Goal: Task Accomplishment & Management: Manage account settings

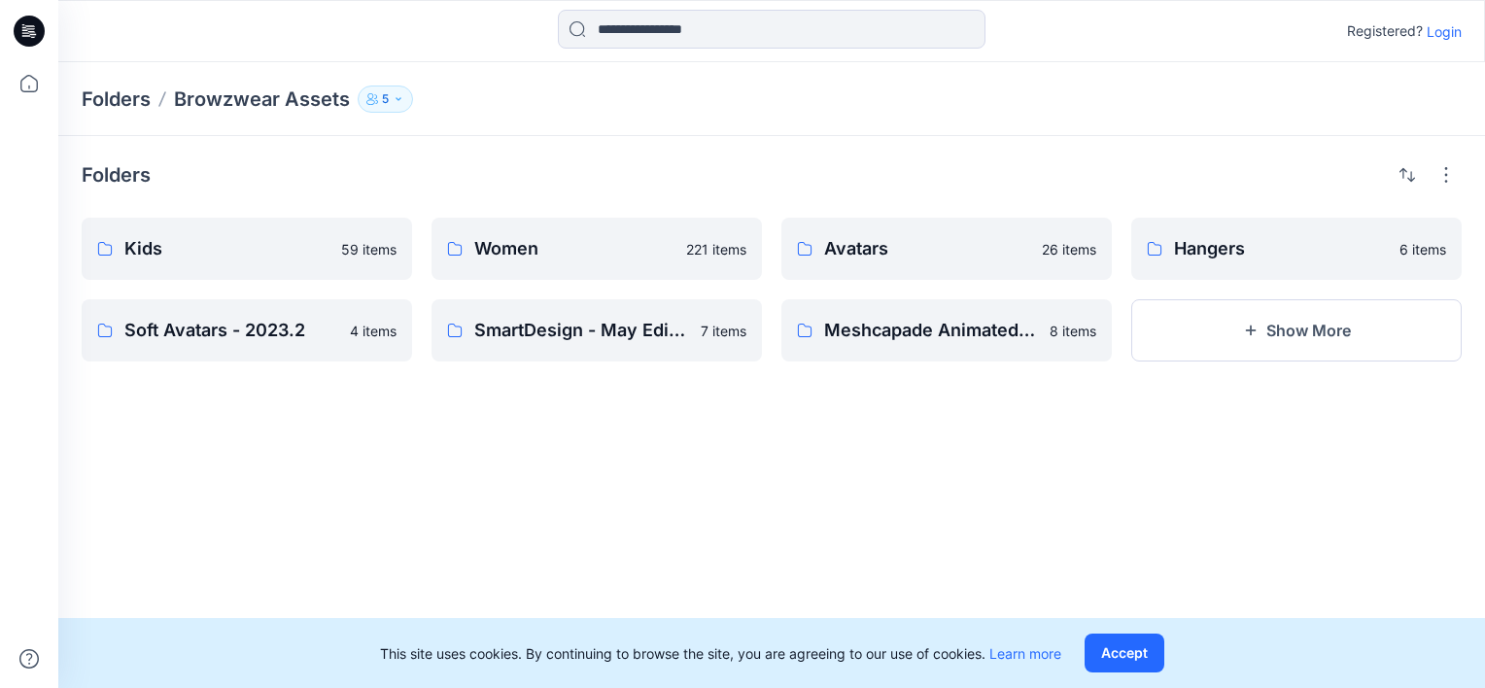
click at [537, 448] on div "Folders Kids 59 items Soft Avatars - 2023.2 4 items Women 221 items SmartDesign…" at bounding box center [771, 412] width 1427 height 552
click at [382, 89] on p "5" at bounding box center [385, 98] width 7 height 21
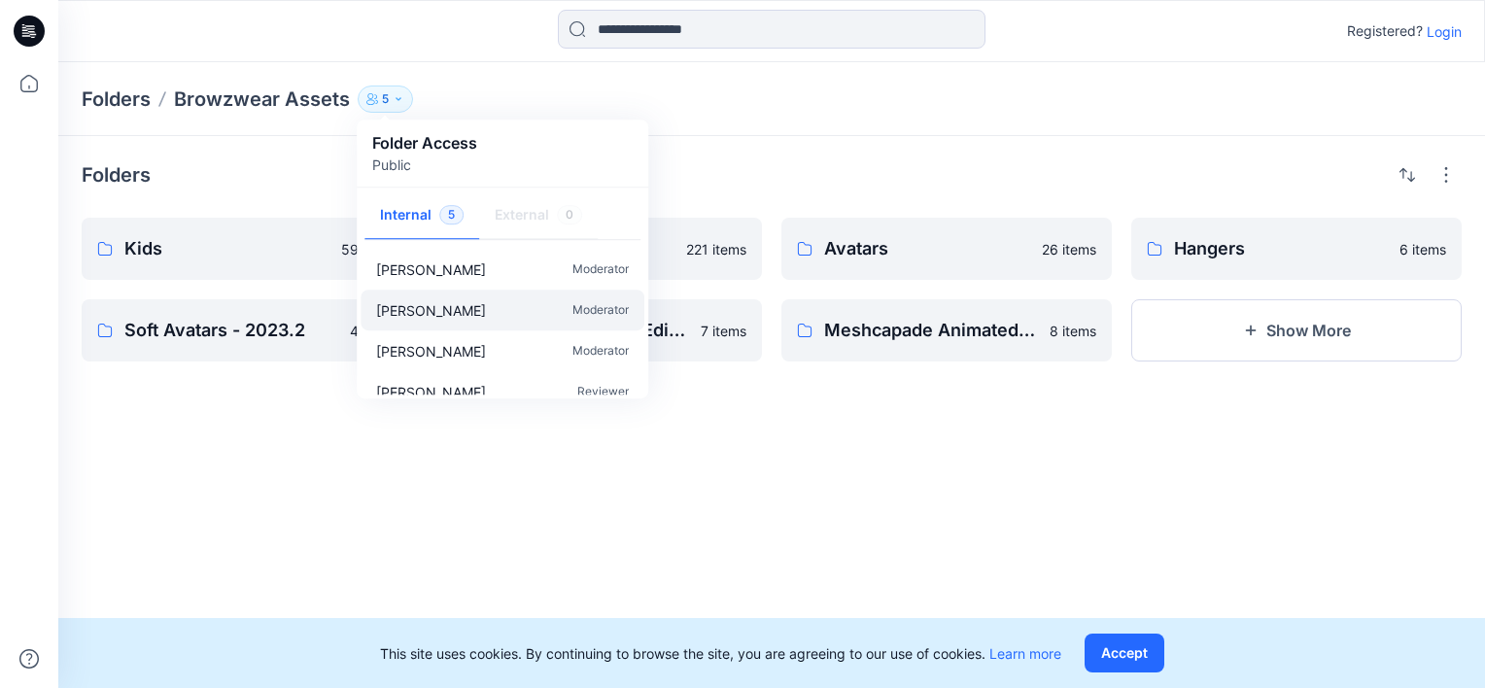
scroll to position [58, 0]
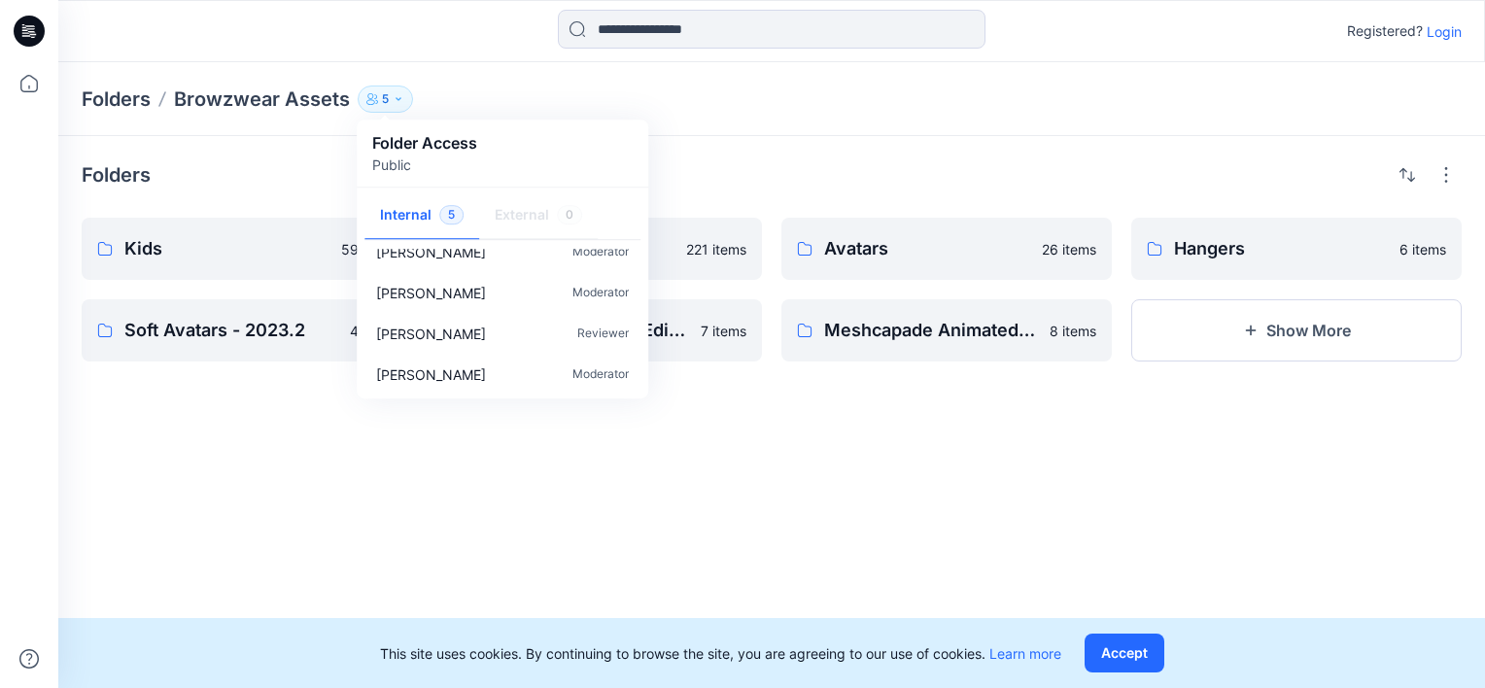
click at [816, 121] on div "Folders Browzwear Assets 5 Folder Access Public Internal 5 External 0 Oded Zuke…" at bounding box center [771, 99] width 1427 height 74
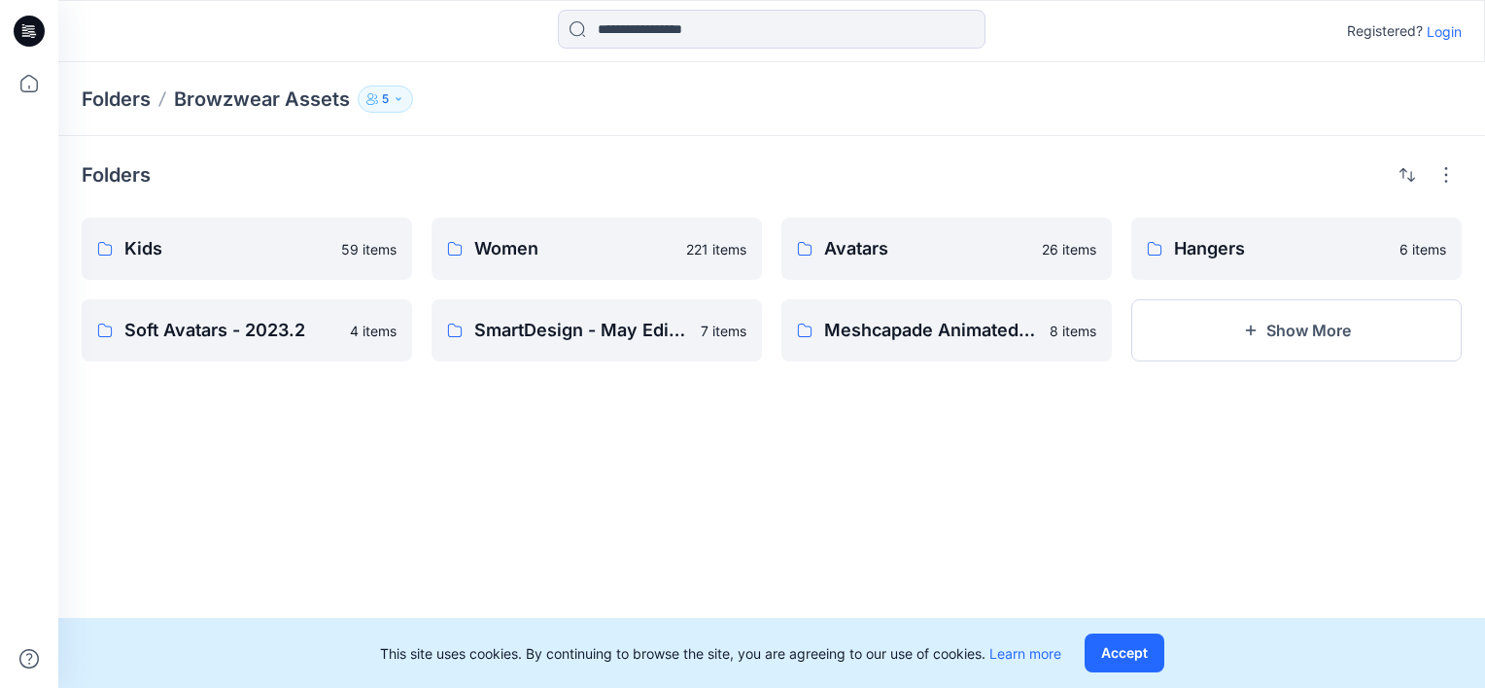
click at [1432, 39] on p "Login" at bounding box center [1444, 31] width 35 height 20
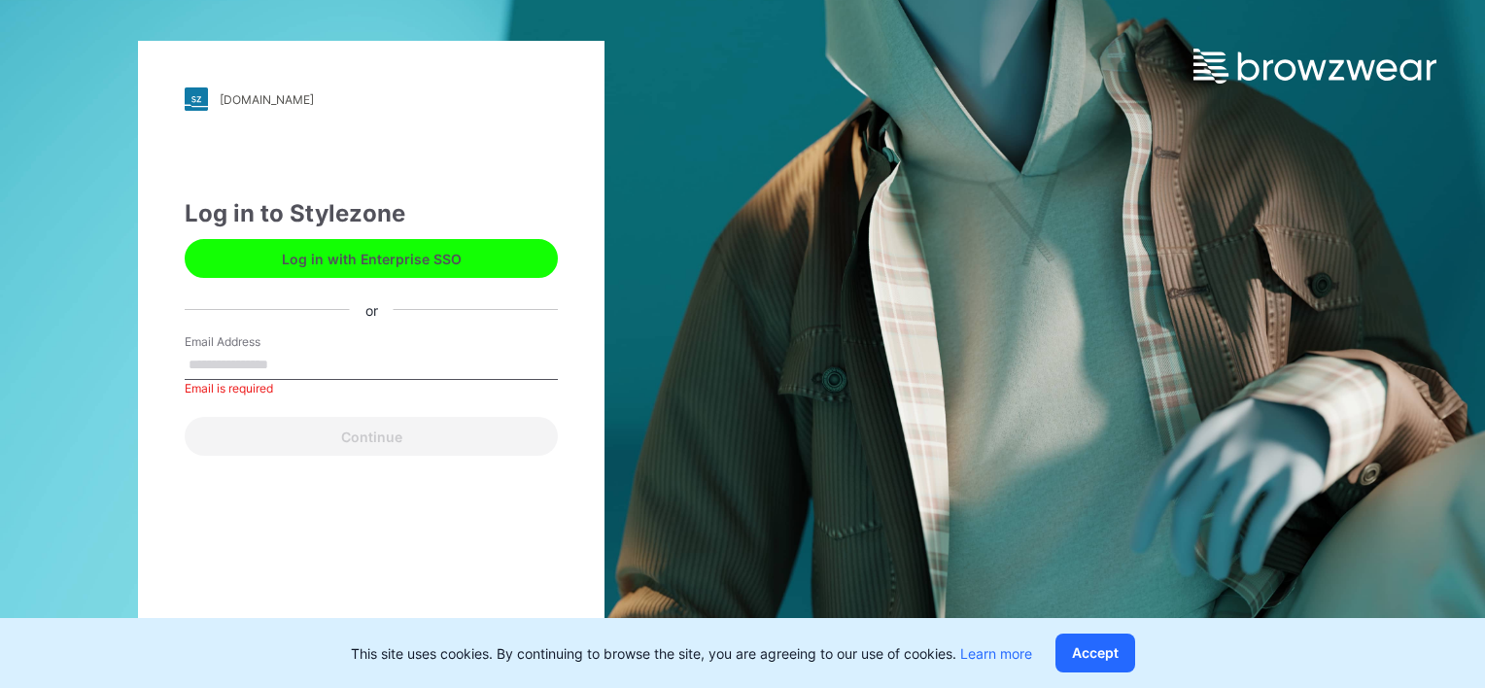
click at [365, 268] on button "Log in with Enterprise SSO" at bounding box center [371, 258] width 373 height 39
click at [229, 354] on input "Email Address" at bounding box center [371, 365] width 373 height 29
type input "**********"
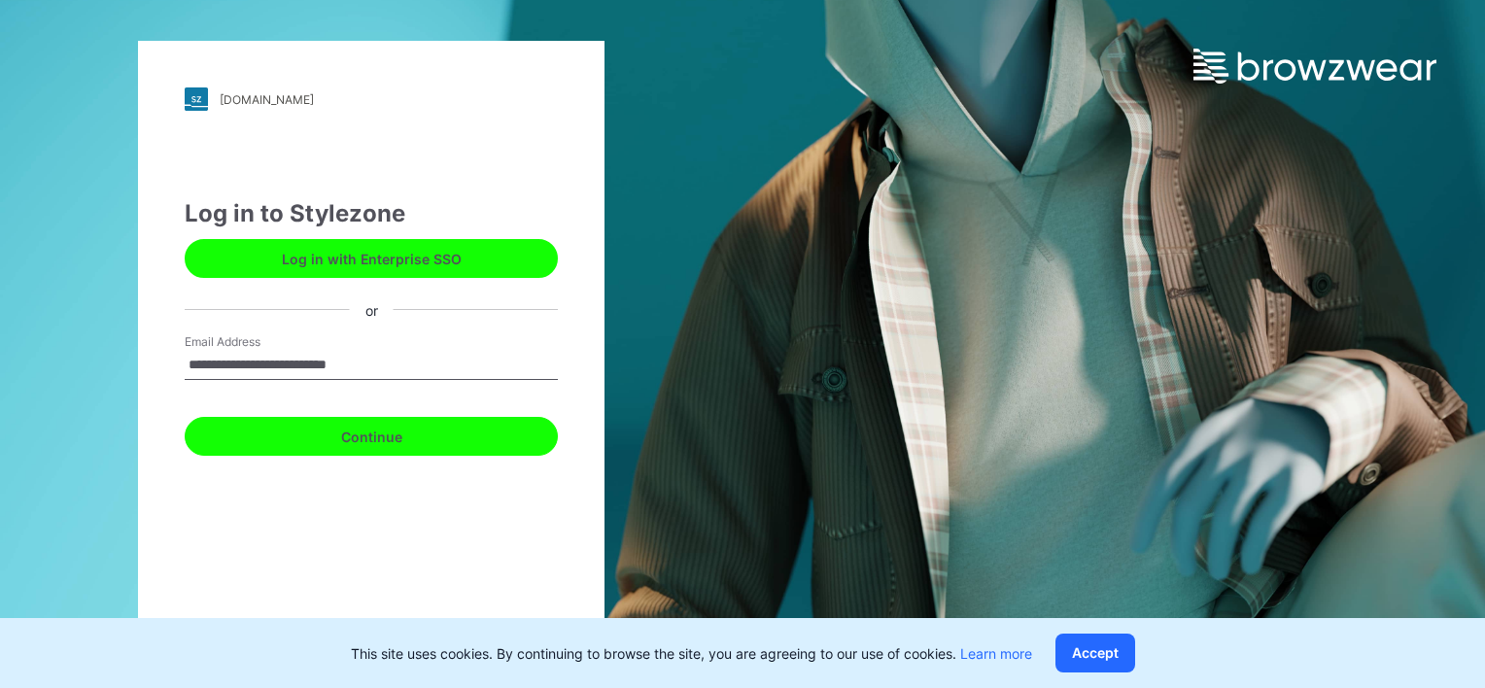
drag, startPoint x: 240, startPoint y: 371, endPoint x: 287, endPoint y: 432, distance: 76.2
click at [287, 432] on button "Continue" at bounding box center [371, 436] width 373 height 39
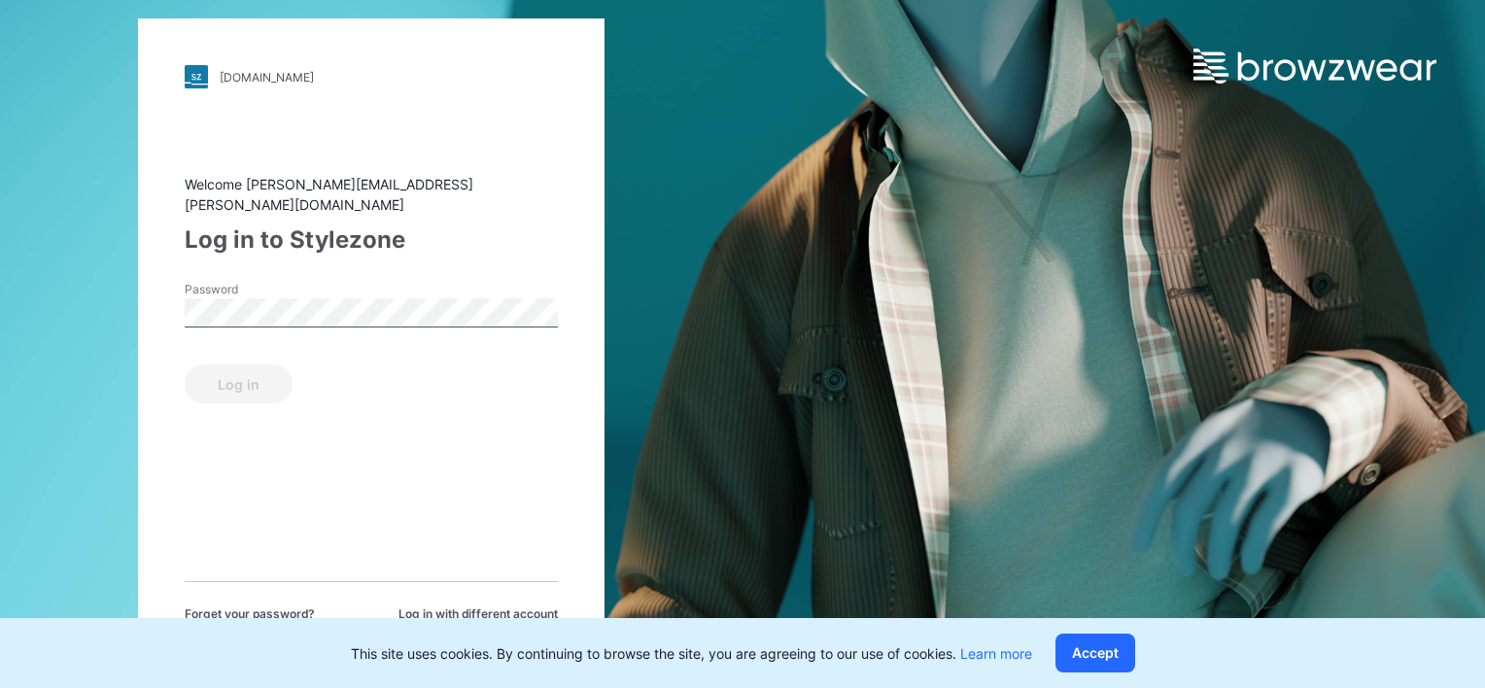
click at [245, 323] on div "Password" at bounding box center [371, 310] width 373 height 58
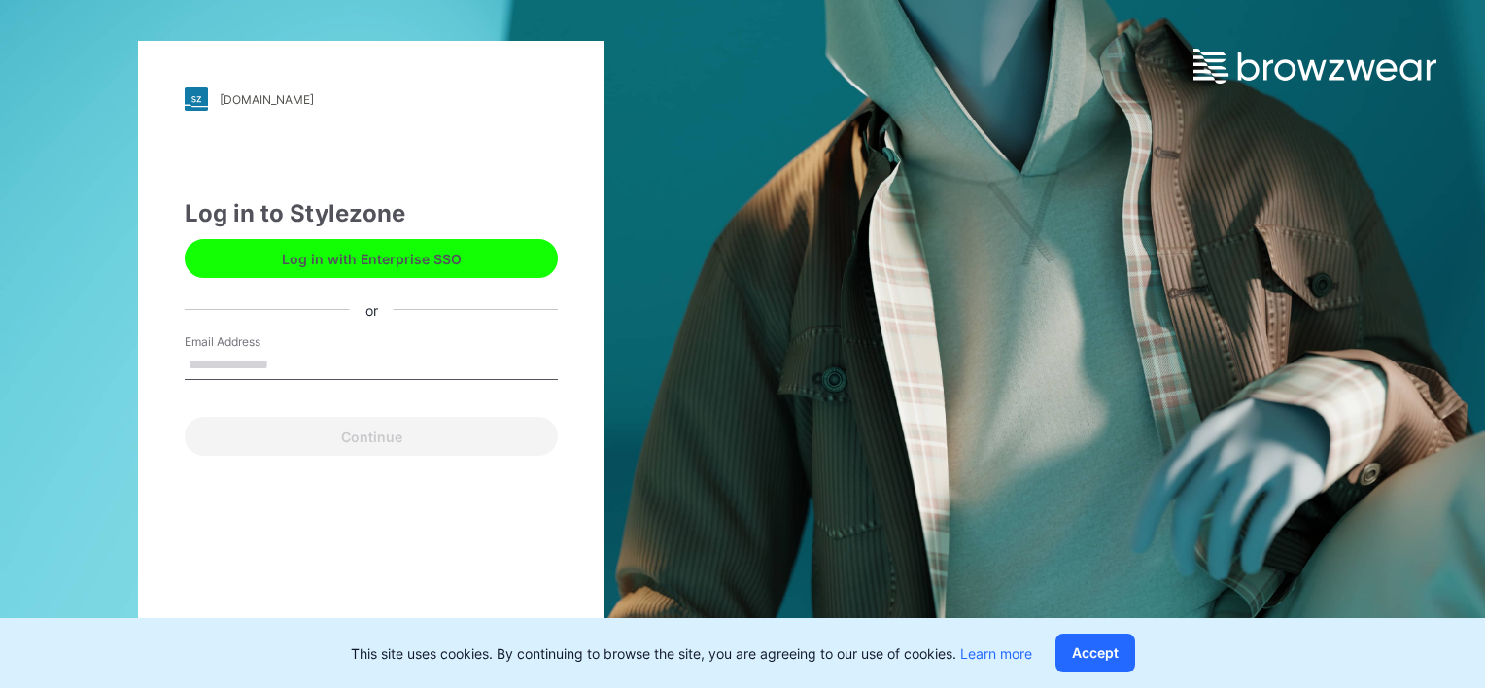
click at [311, 261] on button "Log in with Enterprise SSO" at bounding box center [371, 258] width 373 height 39
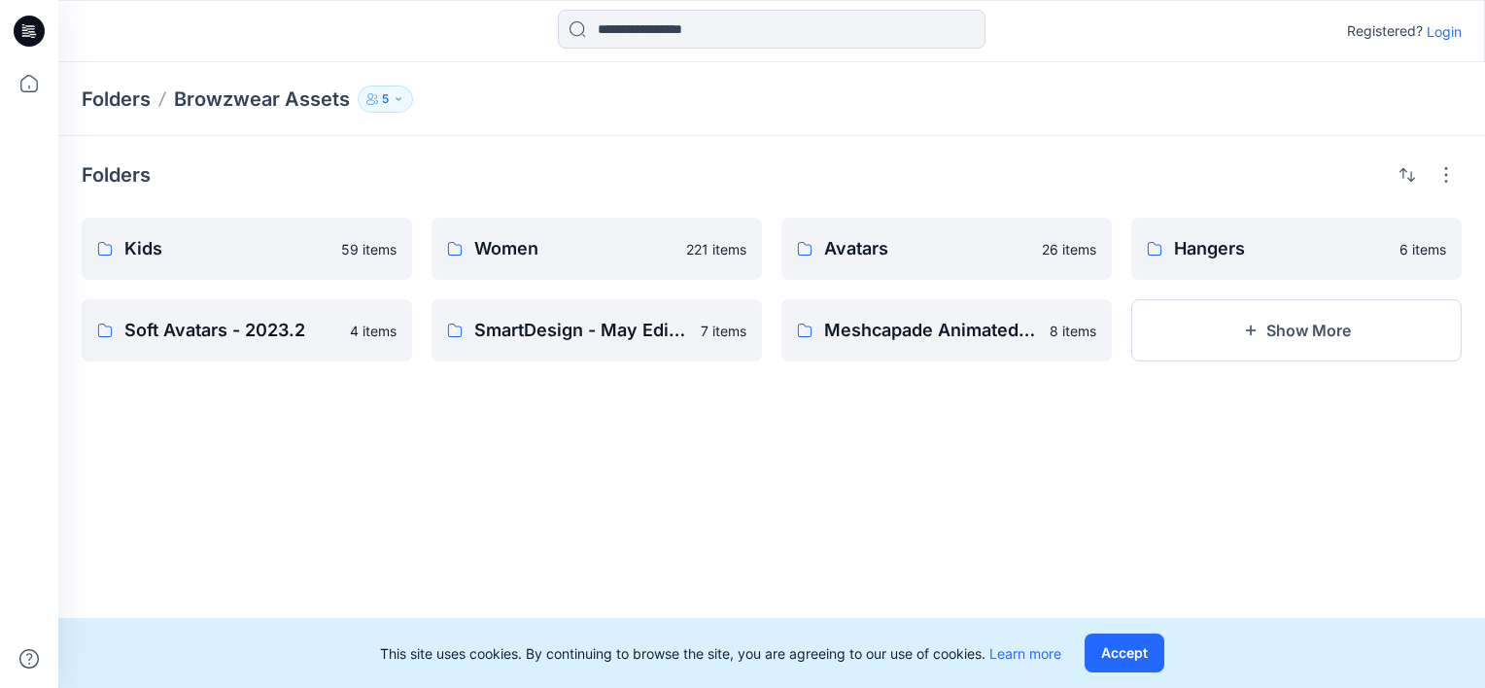
click at [405, 101] on button "5" at bounding box center [385, 99] width 55 height 27
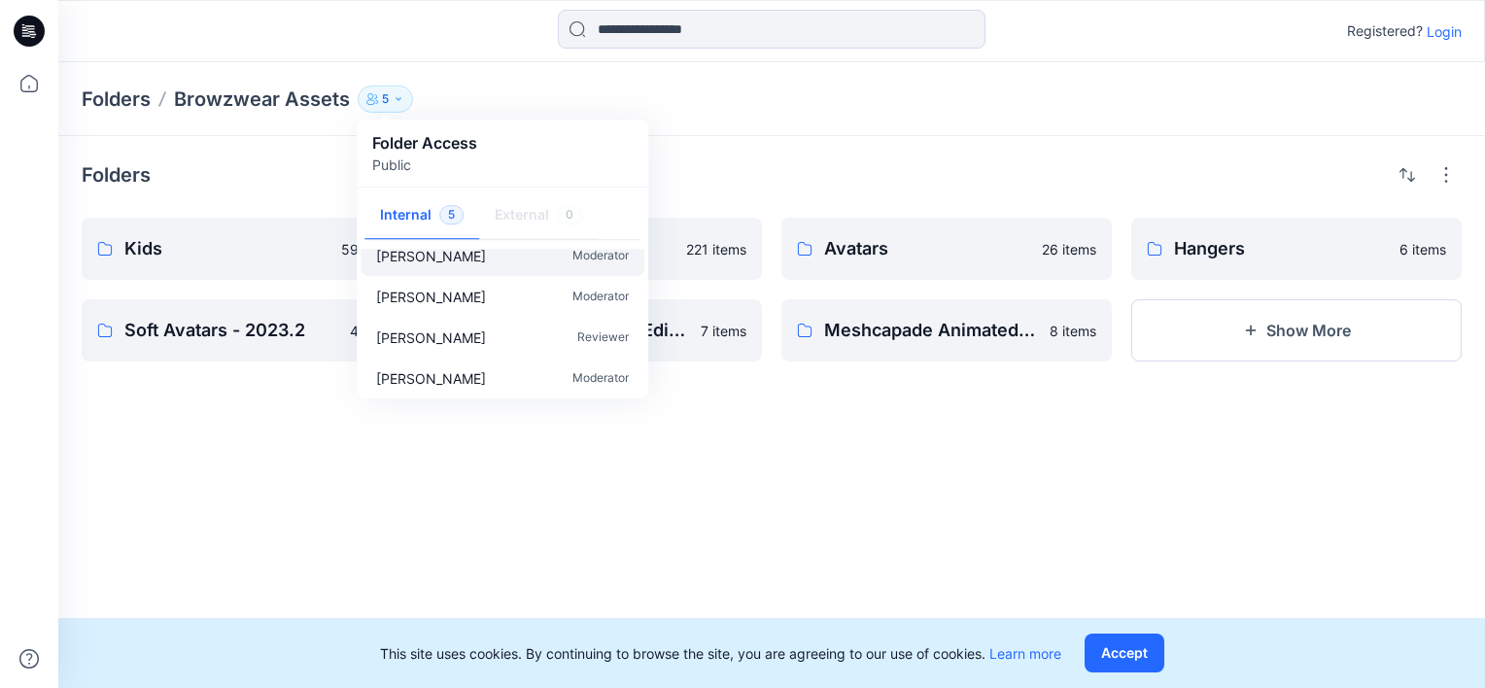
scroll to position [58, 0]
click at [552, 512] on div "Folders Kids 59 items Soft Avatars - 2023.2 4 items Women 221 items SmartDesign…" at bounding box center [771, 412] width 1427 height 552
